Goal: Obtain resource: Download file/media

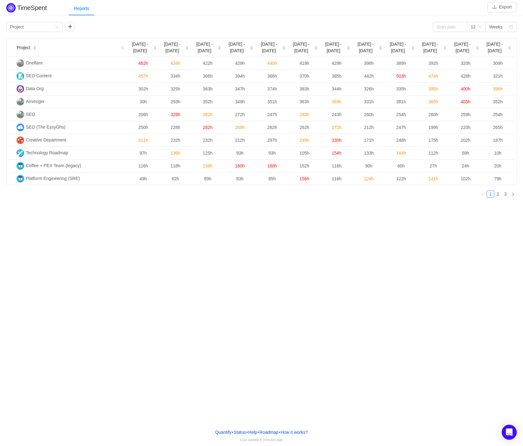
click at [37, 199] on div "Project Jun [DATE] - [DATE] - [DATE] 6 [DATE] [DATE] - [DATE] - [DATE] - [DATE]…" at bounding box center [261, 120] width 510 height 165
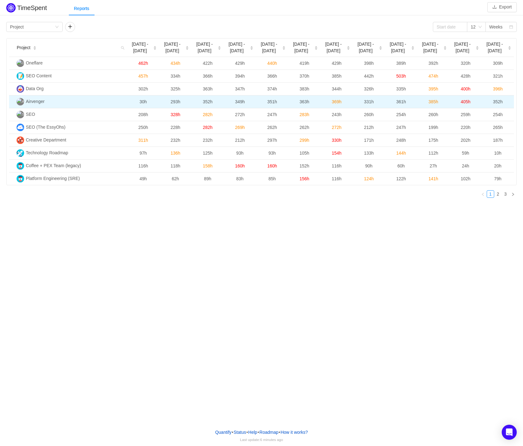
click at [32, 102] on span "Airvenger" at bounding box center [35, 101] width 19 height 5
click at [363, 97] on td "331h" at bounding box center [369, 101] width 32 height 13
click at [364, 100] on span "331h" at bounding box center [369, 101] width 10 height 5
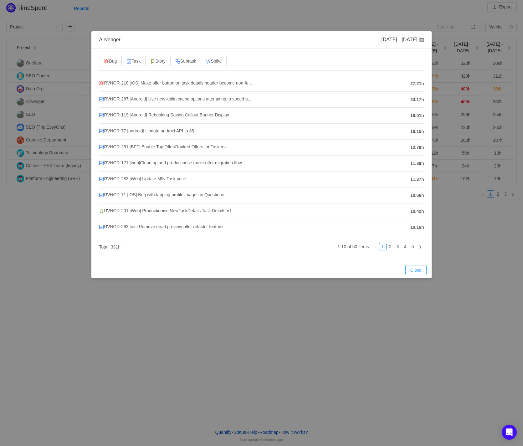
click at [415, 270] on button "Close" at bounding box center [415, 270] width 21 height 10
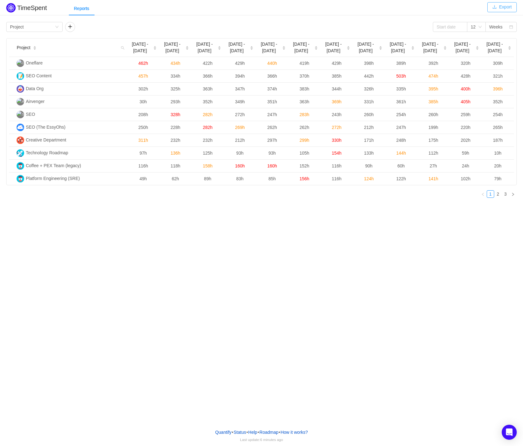
click at [510, 6] on button "Export" at bounding box center [501, 7] width 29 height 10
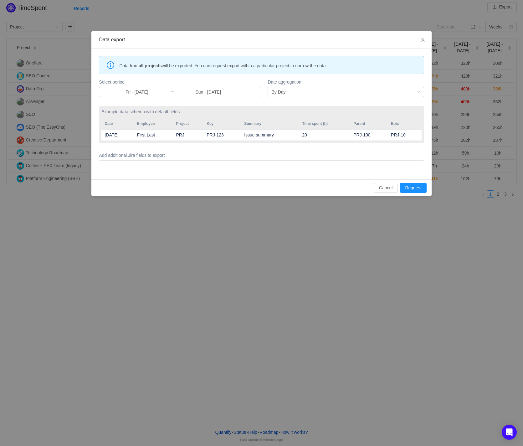
click at [161, 131] on td "First Last" at bounding box center [153, 135] width 39 height 12
click at [161, 134] on td "First Last" at bounding box center [153, 135] width 39 height 12
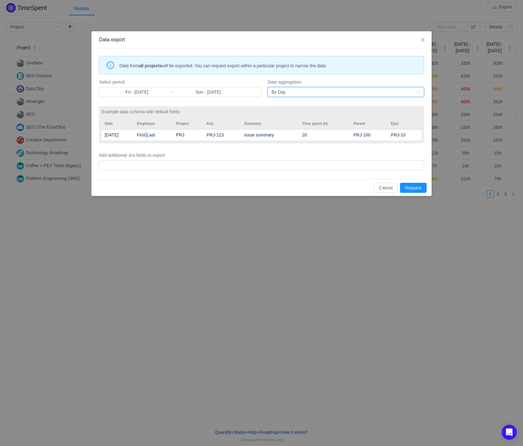
click at [291, 90] on div "By Day" at bounding box center [343, 91] width 145 height 9
click at [290, 113] on li "By Month" at bounding box center [346, 114] width 156 height 10
click at [140, 94] on input "Fri - [DATE]" at bounding box center [137, 92] width 68 height 7
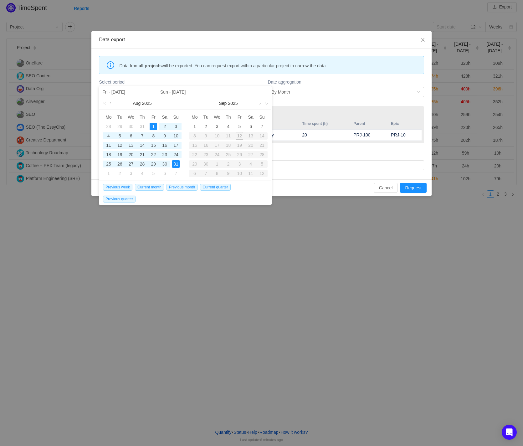
click at [110, 103] on link at bounding box center [111, 103] width 6 height 13
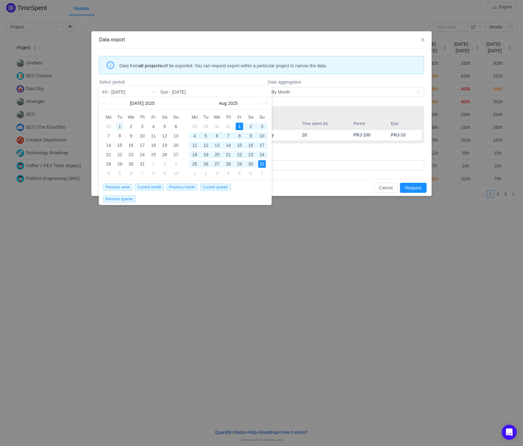
click at [120, 126] on div "1" at bounding box center [120, 127] width 8 height 8
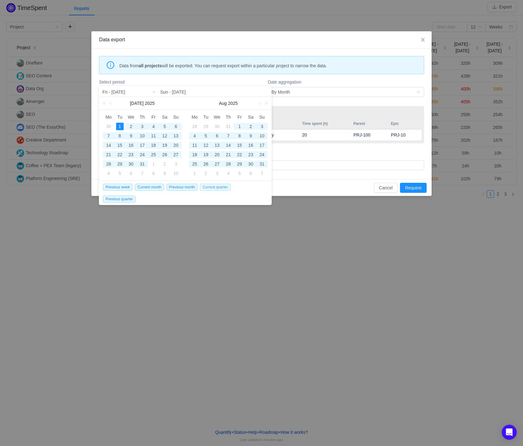
click at [222, 188] on span "Current quarter" at bounding box center [215, 187] width 30 height 7
type input "Tue - [DATE]"
type input "Sun - [DATE]"
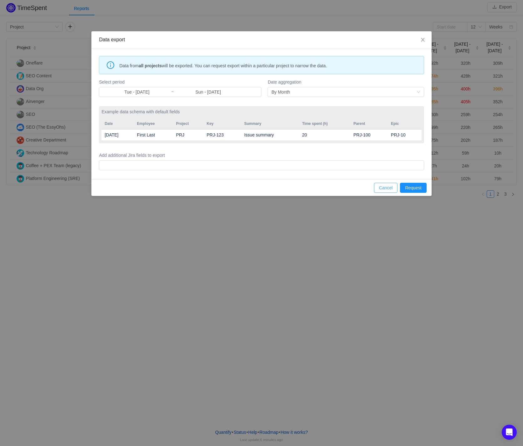
click at [381, 186] on button "Cancel" at bounding box center [386, 188] width 24 height 10
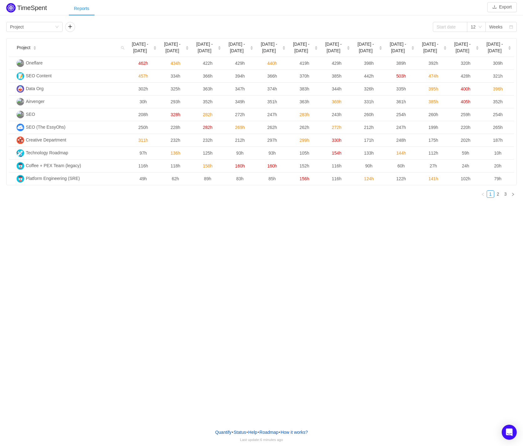
click at [86, 11] on div "Reports" at bounding box center [81, 9] width 25 height 14
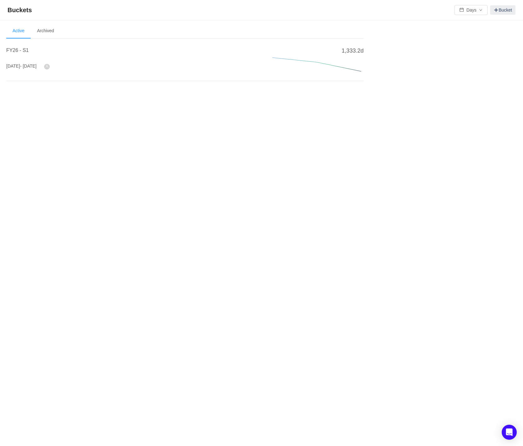
click at [20, 56] on div "FY26 - S1" at bounding box center [131, 52] width 251 height 11
click at [19, 54] on div "FY26 - S1" at bounding box center [131, 52] width 251 height 11
click at [10, 47] on h4 "FY26 - S1" at bounding box center [131, 51] width 251 height 8
click at [10, 51] on span "FY26 - S1" at bounding box center [17, 50] width 23 height 5
click at [10, 49] on span "FY26 - S1" at bounding box center [17, 50] width 23 height 5
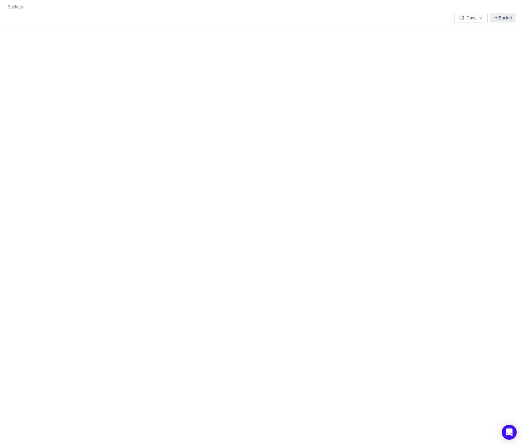
click at [18, 65] on div "Buckets / / Days Bucket Summary Review Scope Categories Audit Log Looks too emp…" at bounding box center [261, 223] width 523 height 446
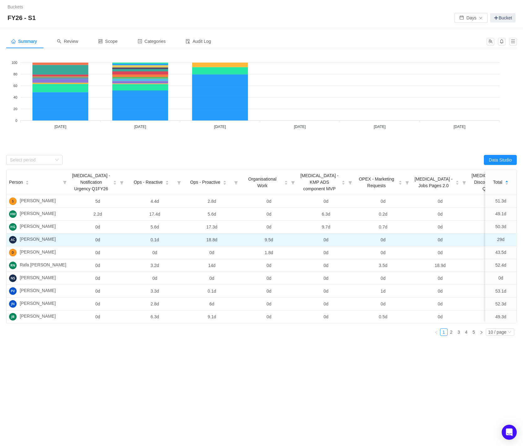
click at [268, 238] on td "9.5d" at bounding box center [268, 239] width 57 height 13
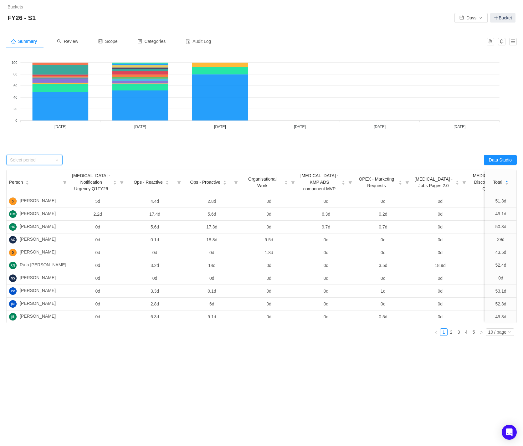
click at [55, 159] on icon "icon: down" at bounding box center [56, 160] width 3 height 2
click at [25, 172] on li "[DATE]" at bounding box center [34, 172] width 56 height 10
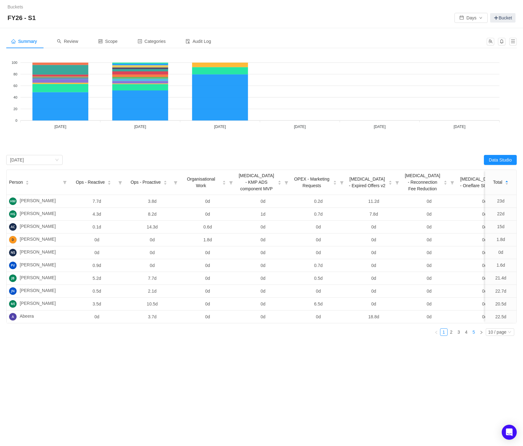
click at [473, 335] on link "5" at bounding box center [473, 332] width 7 height 7
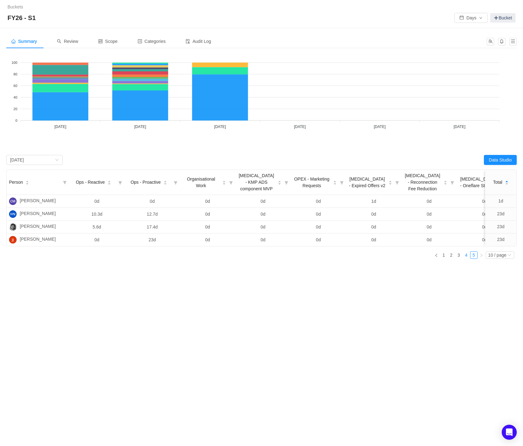
click at [463, 258] on link "4" at bounding box center [466, 255] width 7 height 7
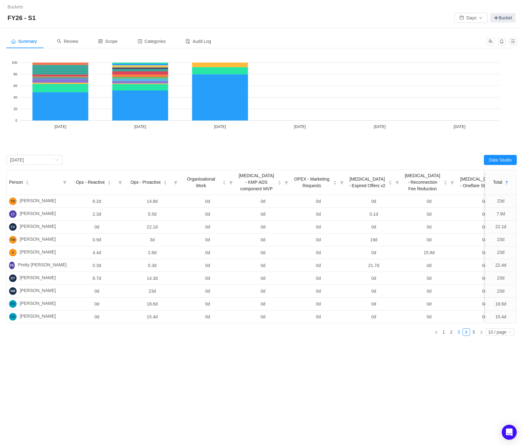
click at [459, 335] on link "3" at bounding box center [458, 332] width 7 height 7
click at [452, 335] on link "2" at bounding box center [451, 332] width 7 height 7
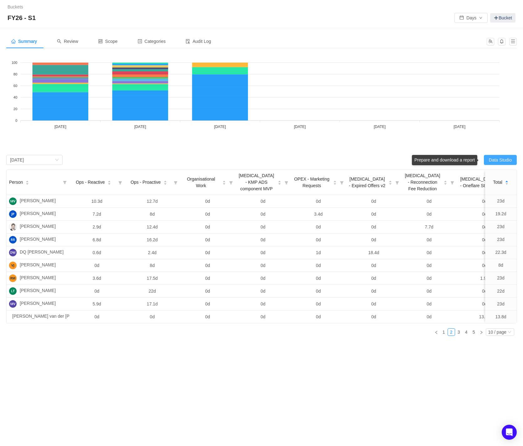
click at [500, 156] on button "Data Studio" at bounding box center [500, 160] width 33 height 10
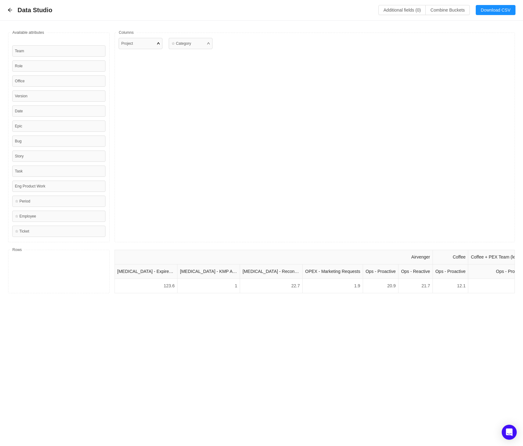
click at [143, 45] on div "Project" at bounding box center [141, 43] width 44 height 11
click at [194, 48] on div "☆ Category" at bounding box center [191, 43] width 44 height 11
click at [164, 293] on div "Airvenger Coffee Coffee + PEX Team (legacy) Oneflare Open Market Oncall Improve…" at bounding box center [315, 271] width 401 height 43
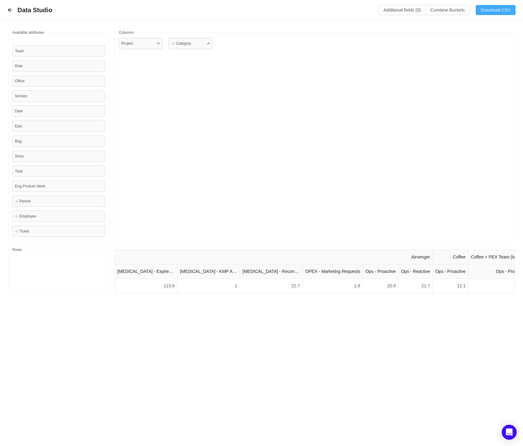
click at [493, 8] on button "Download CSV" at bounding box center [496, 10] width 40 height 10
drag, startPoint x: 119, startPoint y: 271, endPoint x: 434, endPoint y: 272, distance: 315.1
copy tr "APEX - Expired Offers v2 CAPEX - KMP ADS component MVP CAPEX - Reconnection Fee…"
drag, startPoint x: 158, startPoint y: 284, endPoint x: 437, endPoint y: 283, distance: 279.4
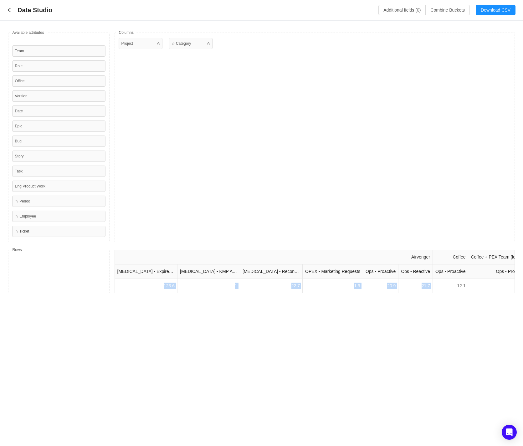
copy tr "123.6 1 22.7 1.9 20.9 21.7"
click at [9, 13] on div "Data Studio Additional fields (0) Combine Buckets (0) Download CSV" at bounding box center [262, 10] width 508 height 10
click at [9, 8] on icon "icon: arrow-left" at bounding box center [10, 10] width 5 height 5
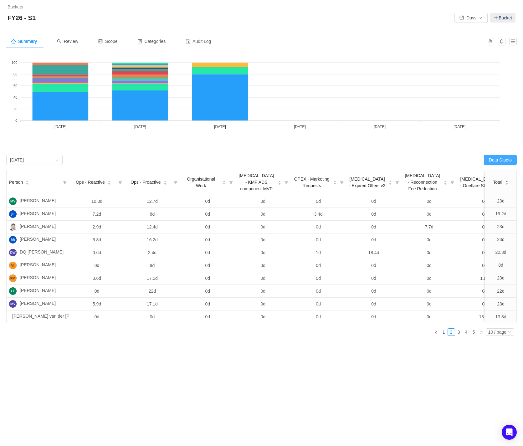
click at [487, 157] on button "Data Studio" at bounding box center [500, 160] width 33 height 10
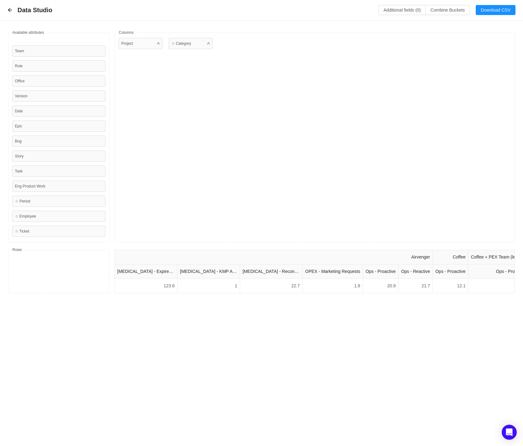
click at [10, 14] on div "Data Studio Additional fields (0) Combine Buckets (0) Download CSV" at bounding box center [262, 10] width 508 height 10
click at [10, 11] on icon "icon: arrow-left" at bounding box center [10, 10] width 5 height 5
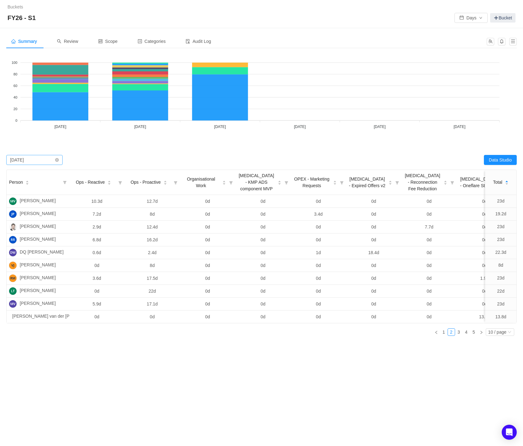
click at [47, 161] on div "Select period July 2025" at bounding box center [32, 159] width 45 height 9
click at [45, 180] on li "August 2025" at bounding box center [34, 182] width 56 height 10
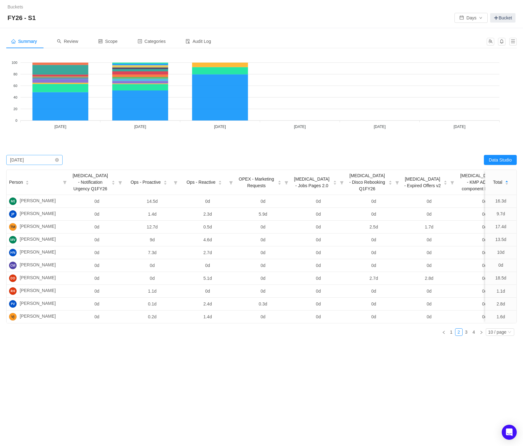
click at [51, 158] on div "Select period August 2025" at bounding box center [32, 159] width 45 height 9
click at [223, 351] on div "Summary Review Scope Categories Audit Log Looks too empty? Make sure scope has …" at bounding box center [261, 212] width 523 height 369
click at [498, 157] on button "Data Studio" at bounding box center [500, 160] width 33 height 10
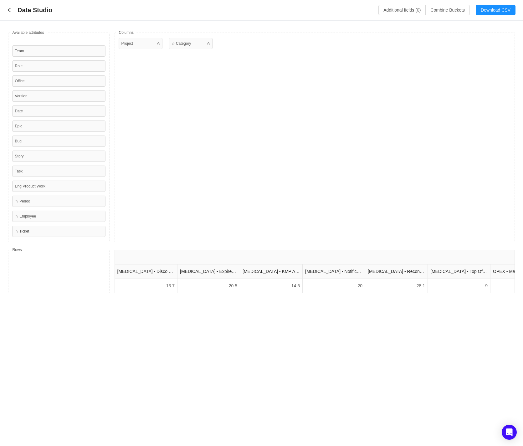
drag, startPoint x: 117, startPoint y: 273, endPoint x: 482, endPoint y: 276, distance: 365.2
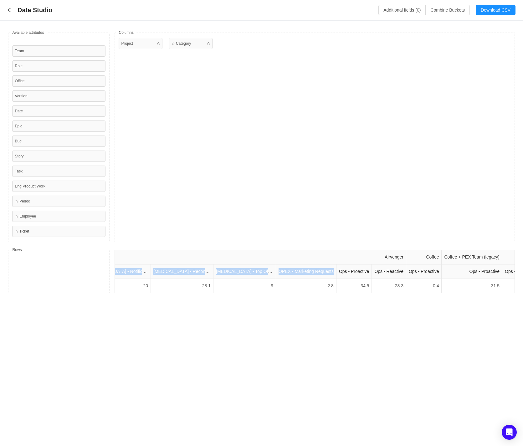
copy tr "CAPEX - Disco Rebooking Q1FY26 CAPEX - Expired Offers v2 CAPEX - KMP ADS compon…"
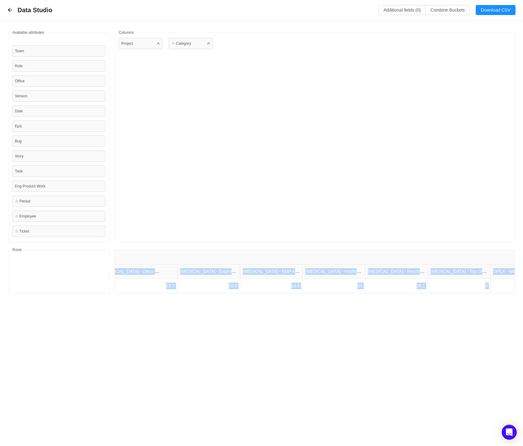
drag, startPoint x: 393, startPoint y: 287, endPoint x: 113, endPoint y: 287, distance: 280.1
click at [113, 286] on div "Drag fields here Airvenger Coffee Coffee + PEX Team (legacy) Oneflare Open Mark…" at bounding box center [261, 271] width 507 height 43
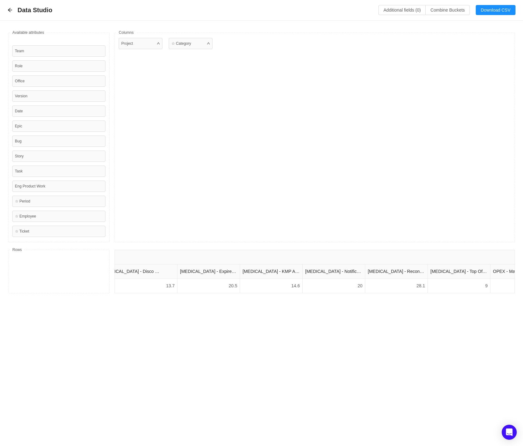
click at [146, 289] on td "13.7" at bounding box center [146, 286] width 63 height 14
click at [148, 286] on td "13.7" at bounding box center [146, 286] width 63 height 14
click at [147, 281] on td "13.7" at bounding box center [146, 286] width 63 height 14
drag, startPoint x: 148, startPoint y: 283, endPoint x: 433, endPoint y: 285, distance: 284.8
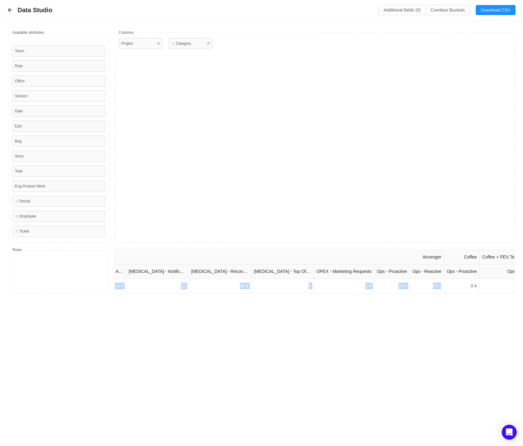
copy tr "13.7 20.5 14.6 20 28.1 9 2.8 34.5 28.3"
